Goal: Task Accomplishment & Management: Manage account settings

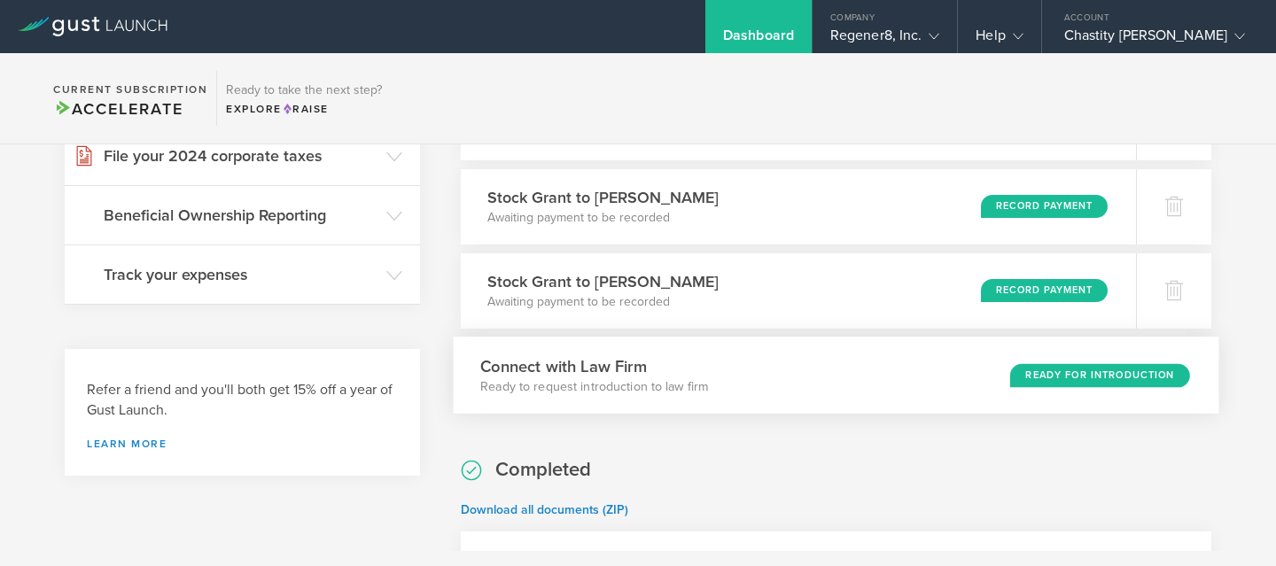
scroll to position [404, 0]
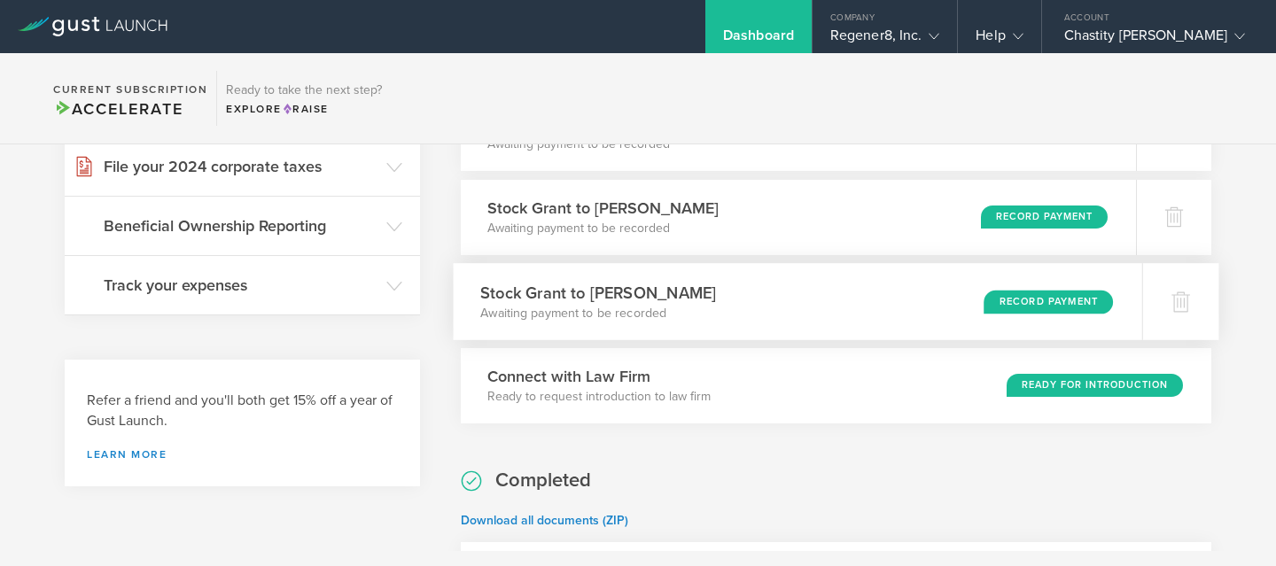
click at [1050, 302] on div "Record Payment" at bounding box center [1047, 302] width 129 height 24
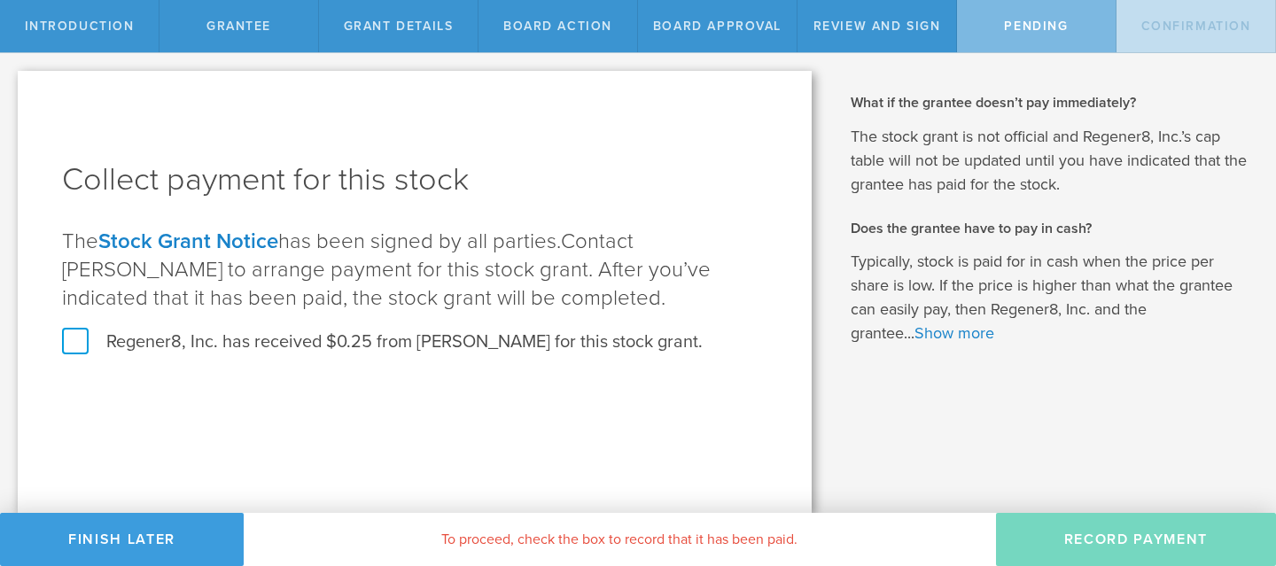
click at [69, 338] on label "Regener8, Inc. has received $0.25 from Malik McCray for this stock grant." at bounding box center [382, 341] width 640 height 23
click at [0, 0] on input "Regener8, Inc. has received $0.25 from Malik McCray for this stock grant." at bounding box center [0, 0] width 0 height 0
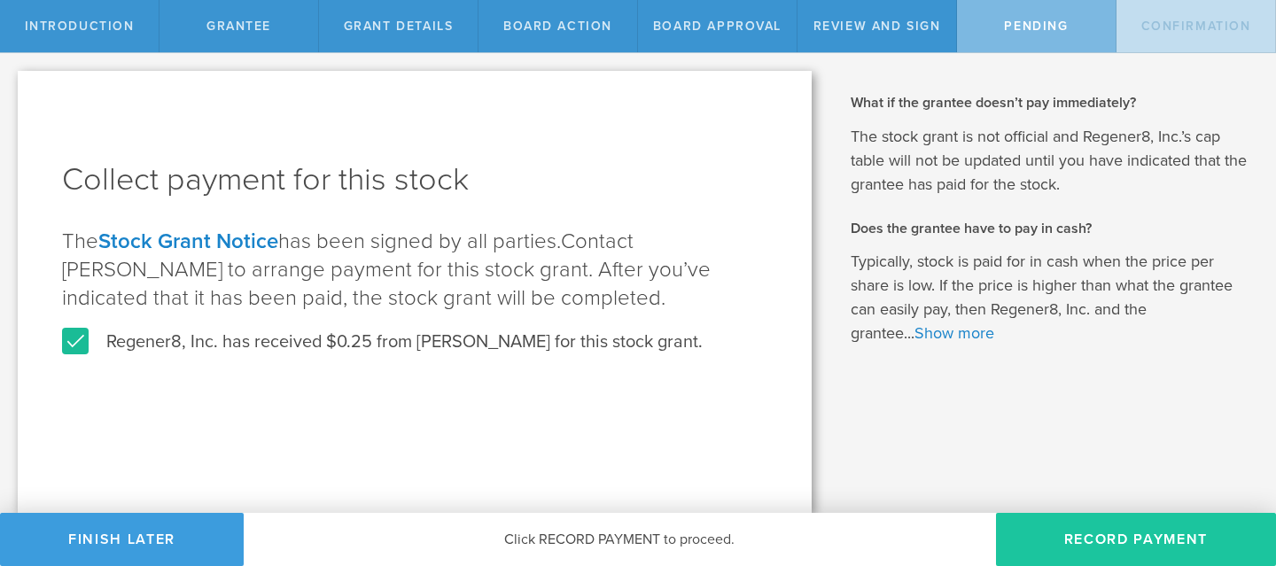
click at [1152, 555] on button "Record Payment" at bounding box center [1136, 539] width 280 height 53
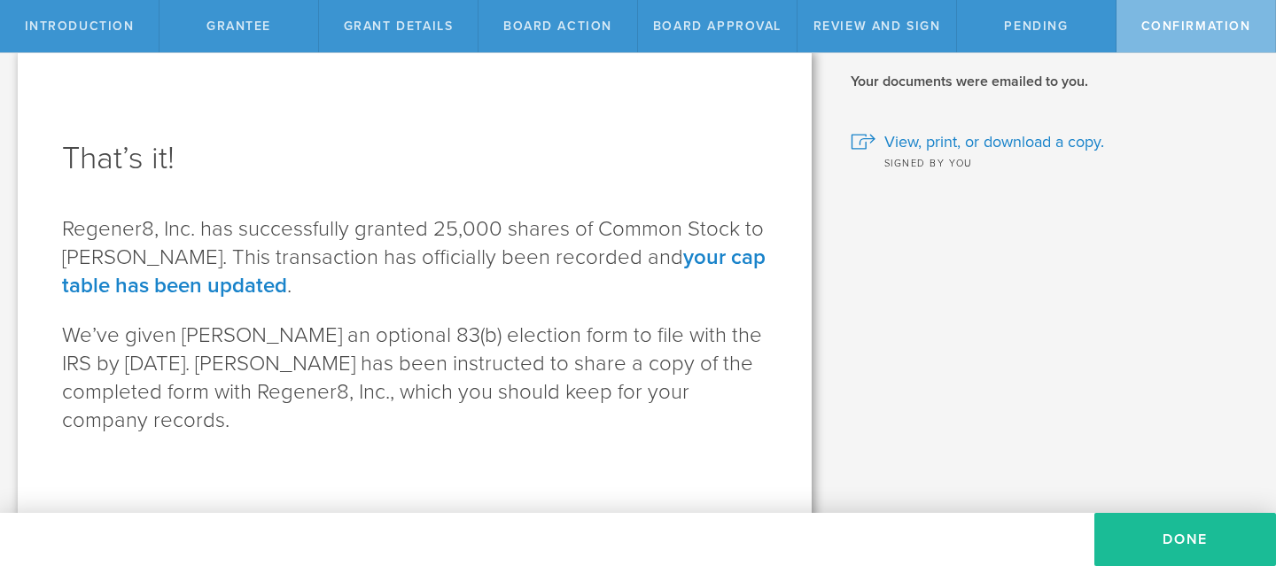
scroll to position [27, 0]
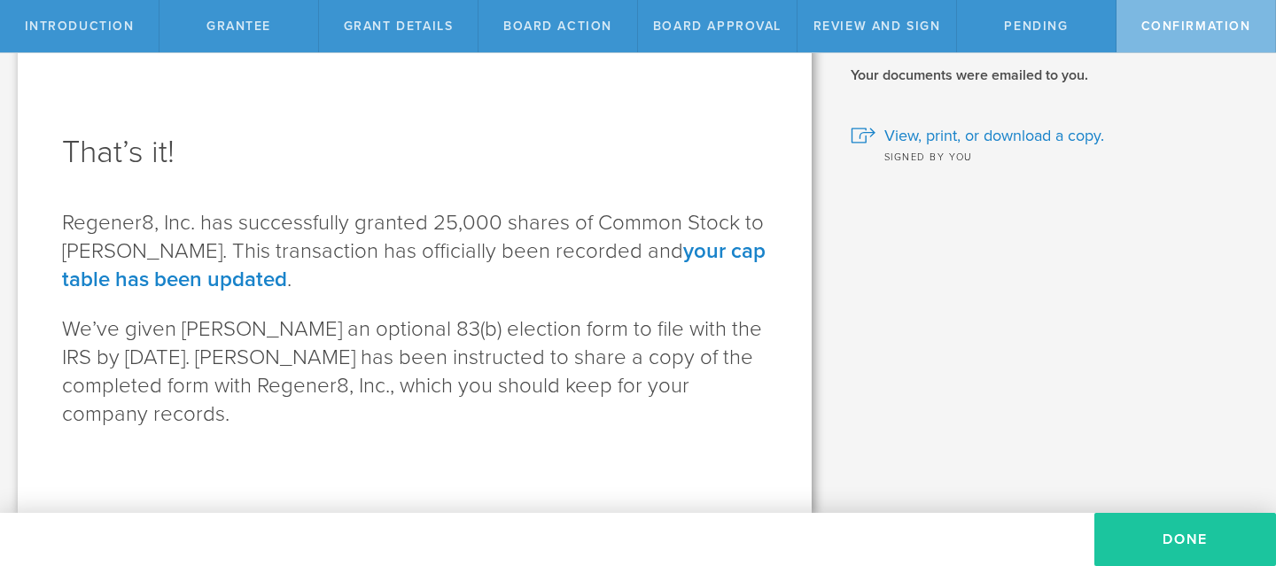
click at [1168, 543] on button "Done" at bounding box center [1185, 539] width 182 height 53
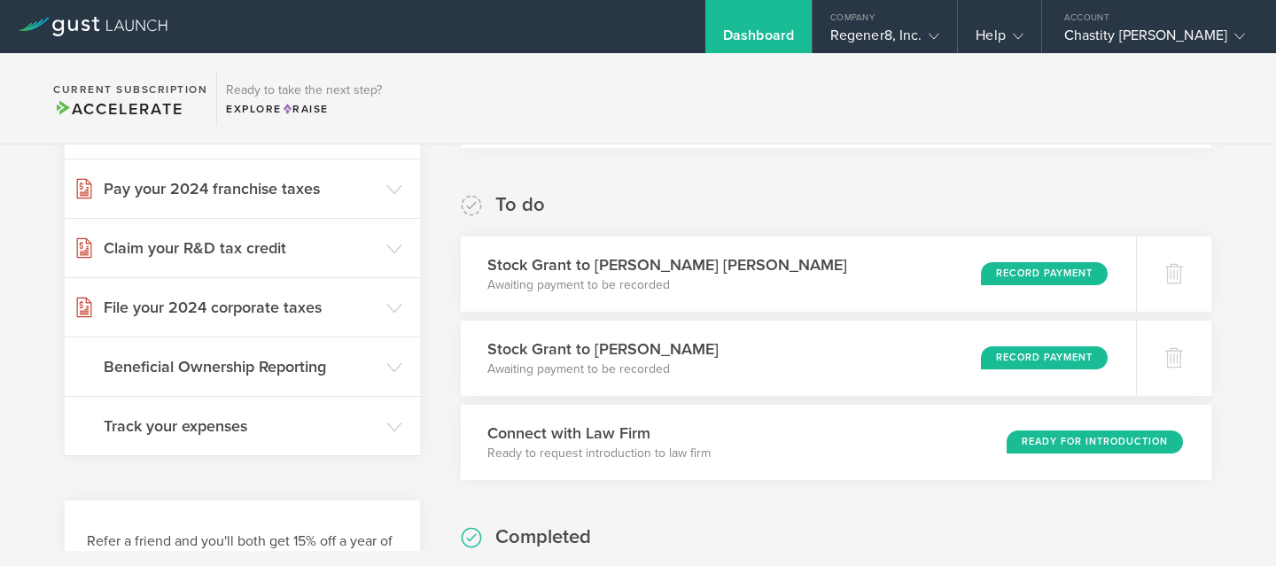
scroll to position [268, 0]
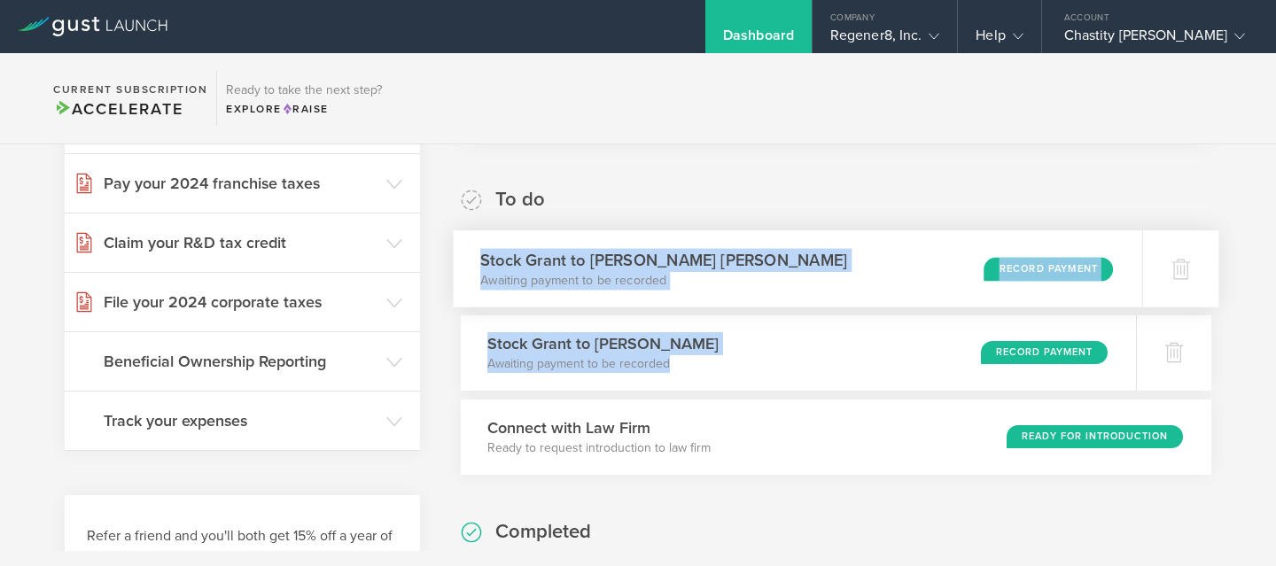
drag, startPoint x: 708, startPoint y: 371, endPoint x: 481, endPoint y: 266, distance: 250.1
click at [481, 266] on div "To do Stock Grant to Seneca McCue Awaiting payment to be recorded Record Paymen…" at bounding box center [836, 331] width 750 height 288
copy div "Stock Grant to Seneca McCue Awaiting payment to be recorded Record Payment Stoc…"
